Goal: Information Seeking & Learning: Learn about a topic

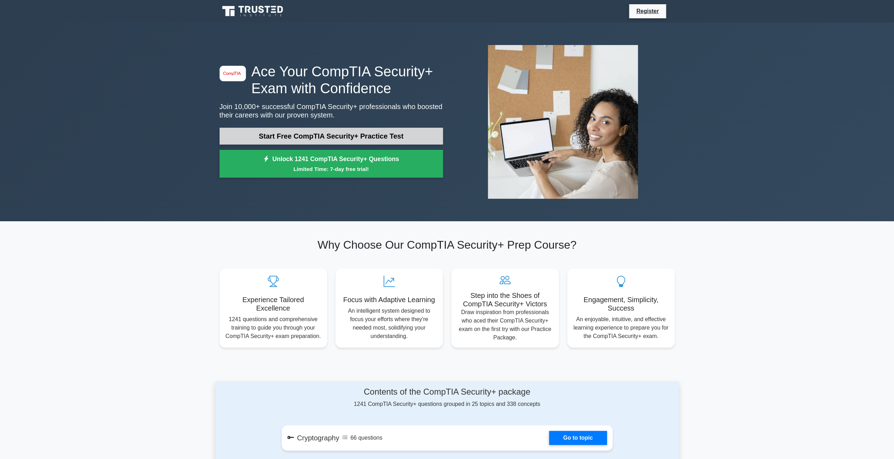
click at [386, 135] on link "Start Free CompTIA Security+ Practice Test" at bounding box center [331, 136] width 223 height 17
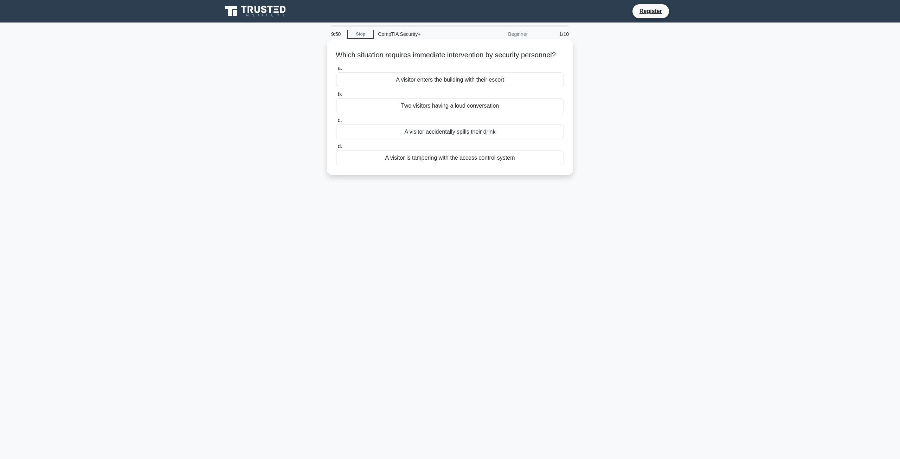
click at [427, 165] on div "A visitor is tampering with the access control system" at bounding box center [450, 157] width 228 height 15
click at [336, 149] on input "d. A visitor is tampering with the access control system" at bounding box center [336, 146] width 0 height 5
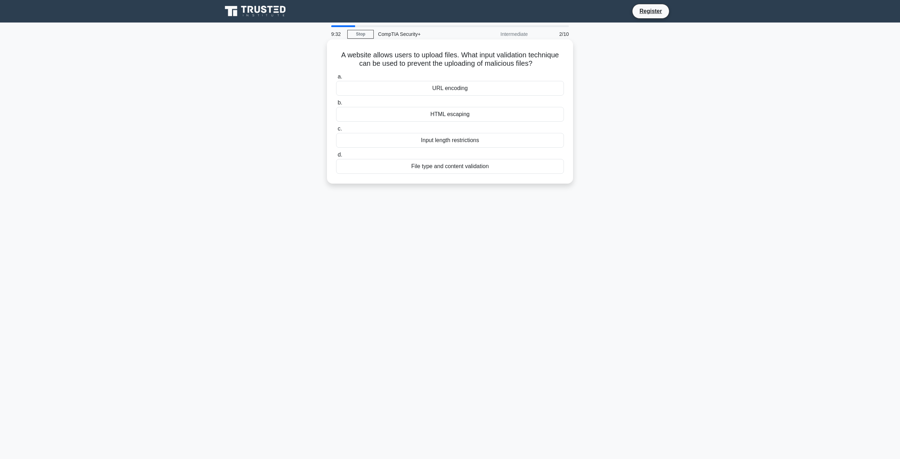
click at [453, 166] on div "File type and content validation" at bounding box center [450, 166] width 228 height 15
click at [336, 157] on input "d. File type and content validation" at bounding box center [336, 155] width 0 height 5
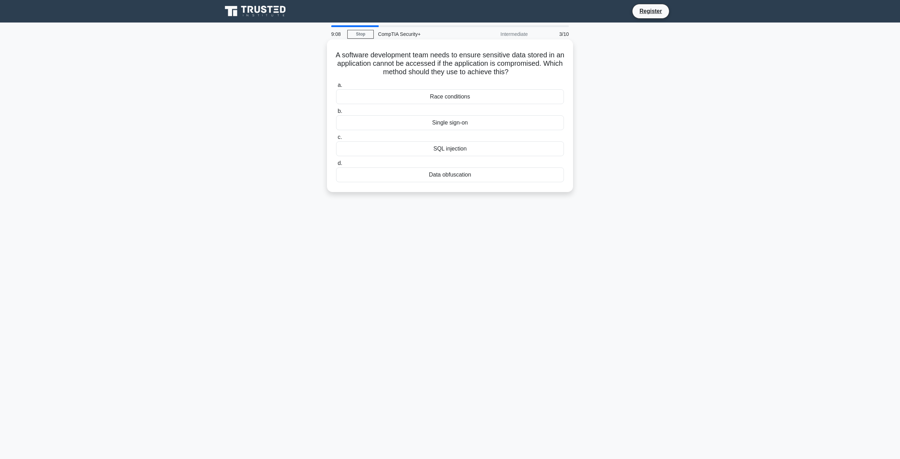
click at [449, 122] on div "Single sign-on" at bounding box center [450, 122] width 228 height 15
click at [336, 114] on input "b. Single sign-on" at bounding box center [336, 111] width 0 height 5
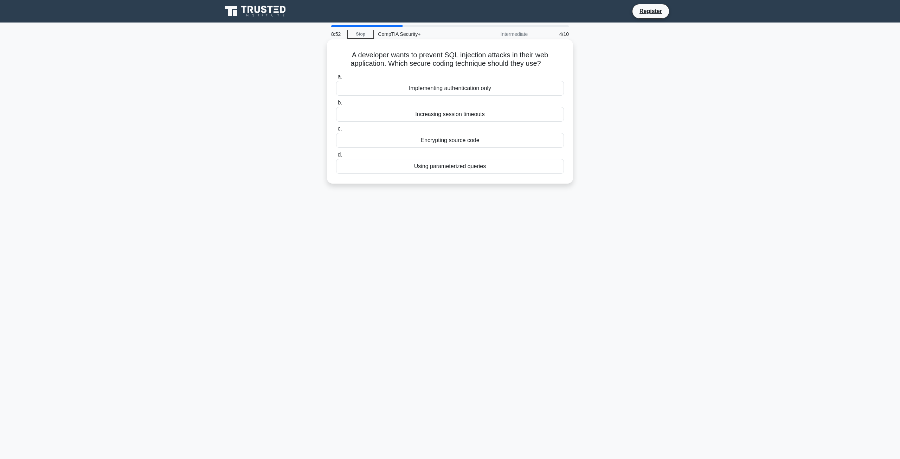
click at [448, 141] on div "Encrypting source code" at bounding box center [450, 140] width 228 height 15
click at [336, 131] on input "c. Encrypting source code" at bounding box center [336, 129] width 0 height 5
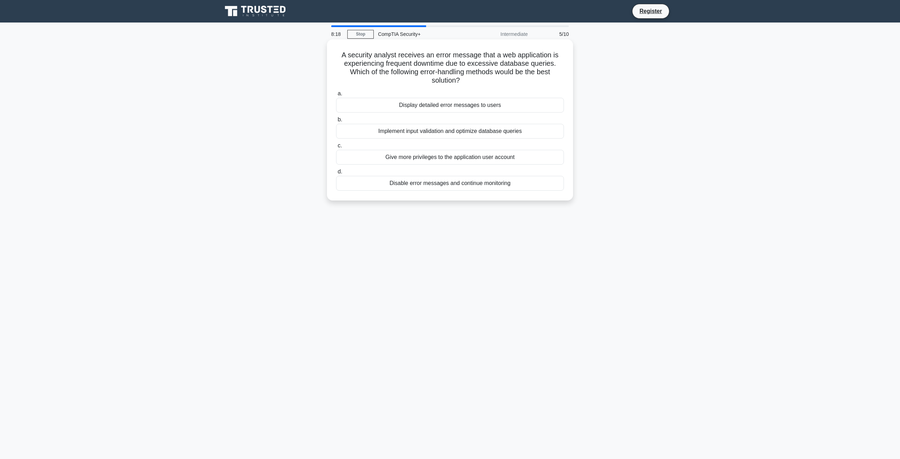
click at [435, 130] on div "Implement input validation and optimize database queries" at bounding box center [450, 131] width 228 height 15
click at [336, 122] on input "b. Implement input validation and optimize database queries" at bounding box center [336, 119] width 0 height 5
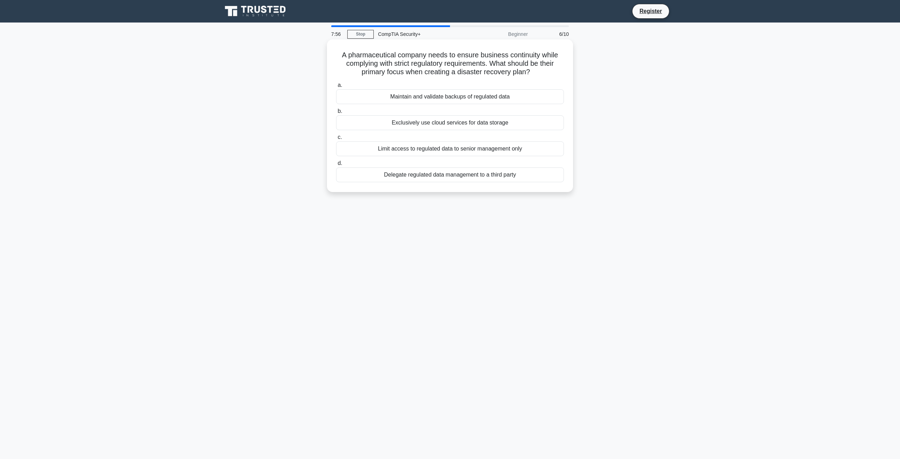
click at [427, 99] on div "Maintain and validate backups of regulated data" at bounding box center [450, 96] width 228 height 15
click at [336, 87] on input "a. Maintain and validate backups of regulated data" at bounding box center [336, 85] width 0 height 5
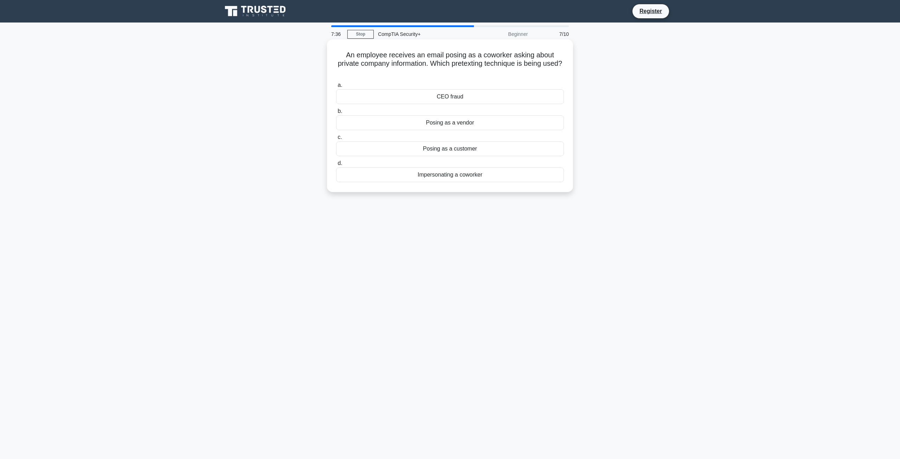
click at [445, 177] on div "Impersonating a coworker" at bounding box center [450, 174] width 228 height 15
click at [336, 166] on input "d. Impersonating a coworker" at bounding box center [336, 163] width 0 height 5
click at [453, 96] on div "PKI" at bounding box center [450, 96] width 228 height 15
click at [336, 87] on input "a. PKI" at bounding box center [336, 85] width 0 height 5
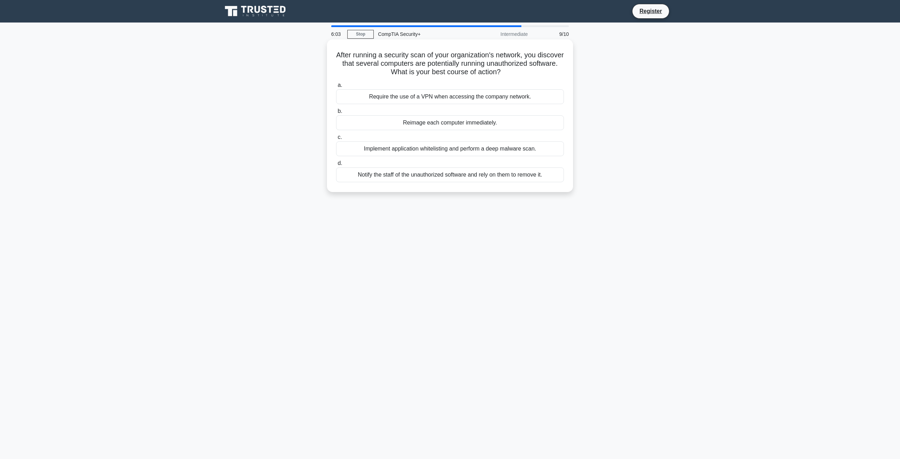
click at [439, 122] on div "Reimage each computer immediately." at bounding box center [450, 122] width 228 height 15
click at [336, 114] on input "b. Reimage each computer immediately." at bounding box center [336, 111] width 0 height 5
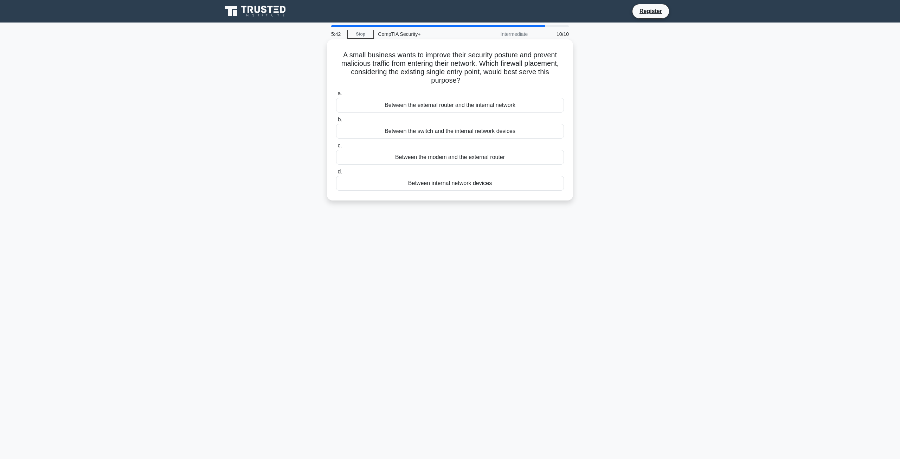
click at [429, 109] on div "Between the external router and the internal network" at bounding box center [450, 105] width 228 height 15
click at [336, 96] on input "a. Between the external router and the internal network" at bounding box center [336, 93] width 0 height 5
